Goal: Information Seeking & Learning: Learn about a topic

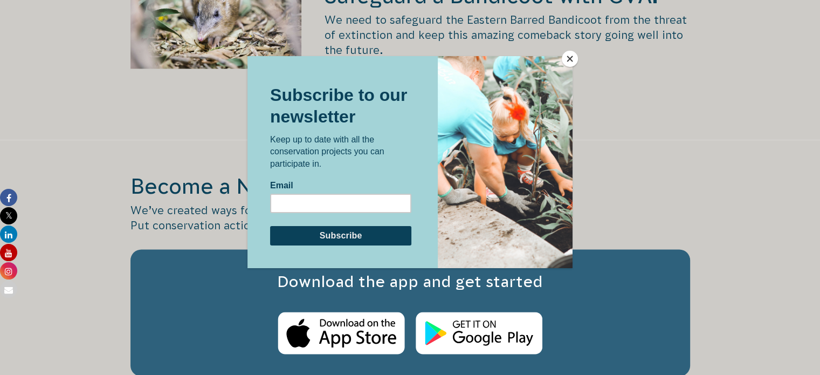
scroll to position [1736, 0]
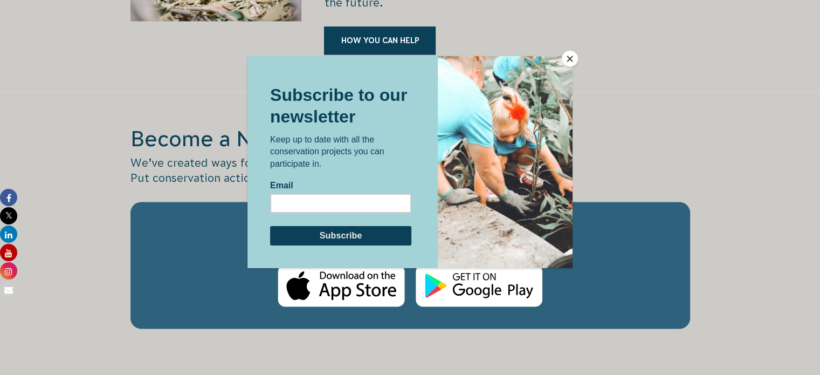
drag, startPoint x: 826, startPoint y: 27, endPoint x: 734, endPoint y: 135, distance: 141.9
click at [819, 184] on html "About Us Our Priorities Reconciliation Impact Our Board Our People Careers CVA …" at bounding box center [410, 253] width 820 height 3979
click at [571, 61] on button "Close" at bounding box center [570, 59] width 16 height 16
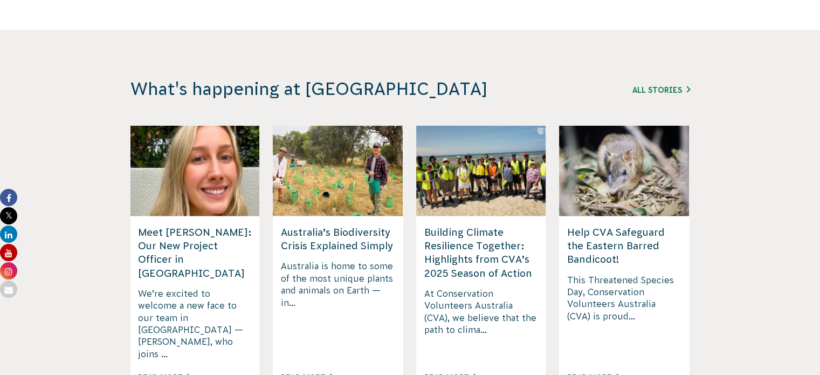
scroll to position [2721, 0]
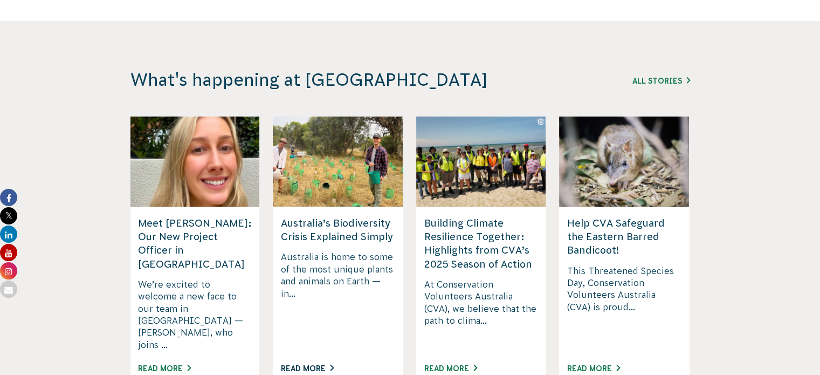
click at [333, 364] on link "Read More" at bounding box center [307, 368] width 53 height 9
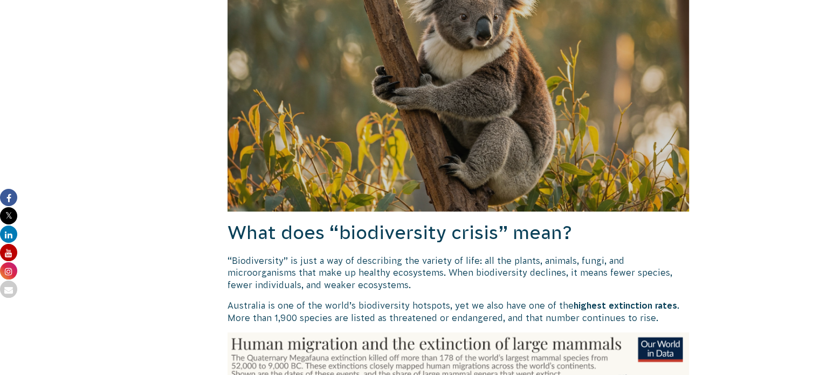
scroll to position [211, 0]
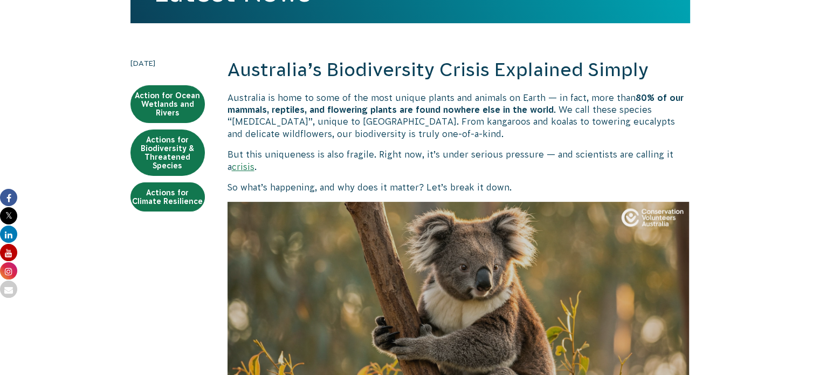
drag, startPoint x: 826, startPoint y: 80, endPoint x: 784, endPoint y: 56, distance: 48.8
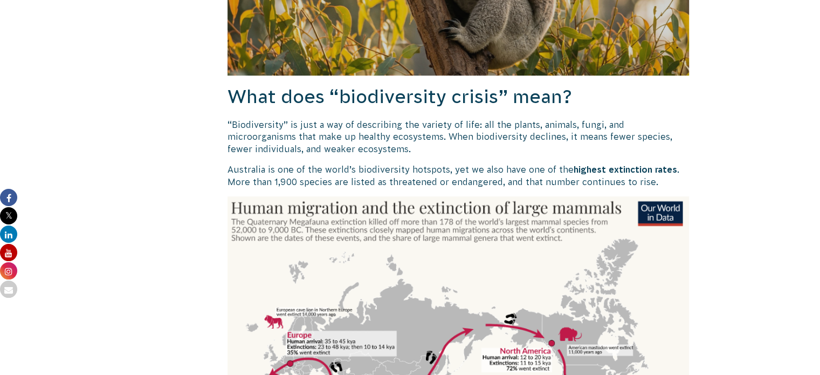
scroll to position [615, 0]
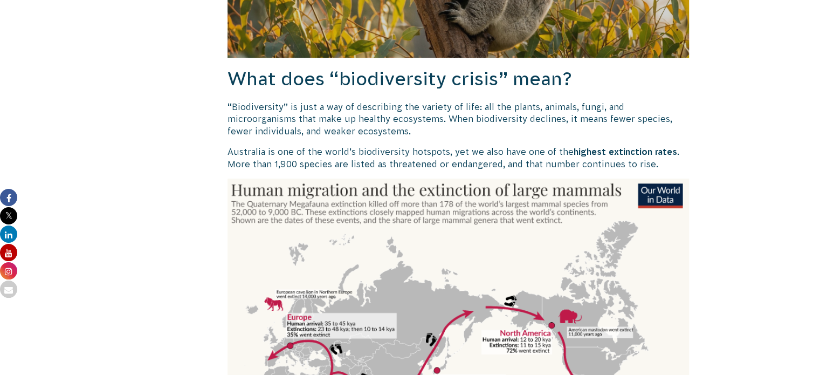
drag, startPoint x: 819, startPoint y: 88, endPoint x: 818, endPoint y: 70, distance: 17.8
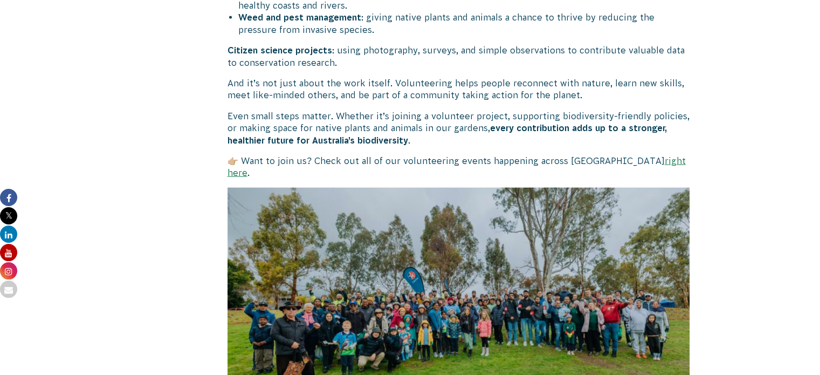
scroll to position [2397, 0]
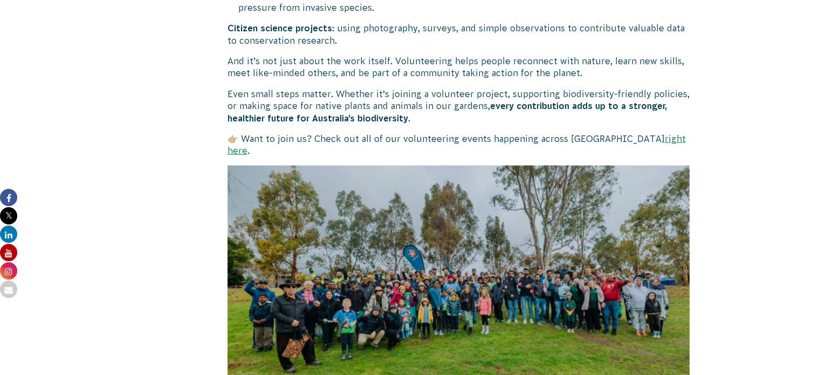
click at [626, 134] on link "right here" at bounding box center [456, 145] width 458 height 22
